Goal: Task Accomplishment & Management: Use online tool/utility

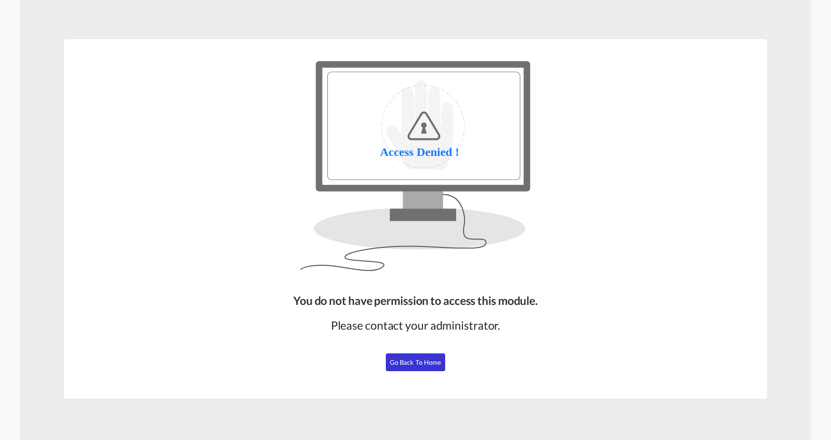
click at [409, 366] on button "Go Back to Home" at bounding box center [415, 362] width 59 height 18
